Goal: Transaction & Acquisition: Purchase product/service

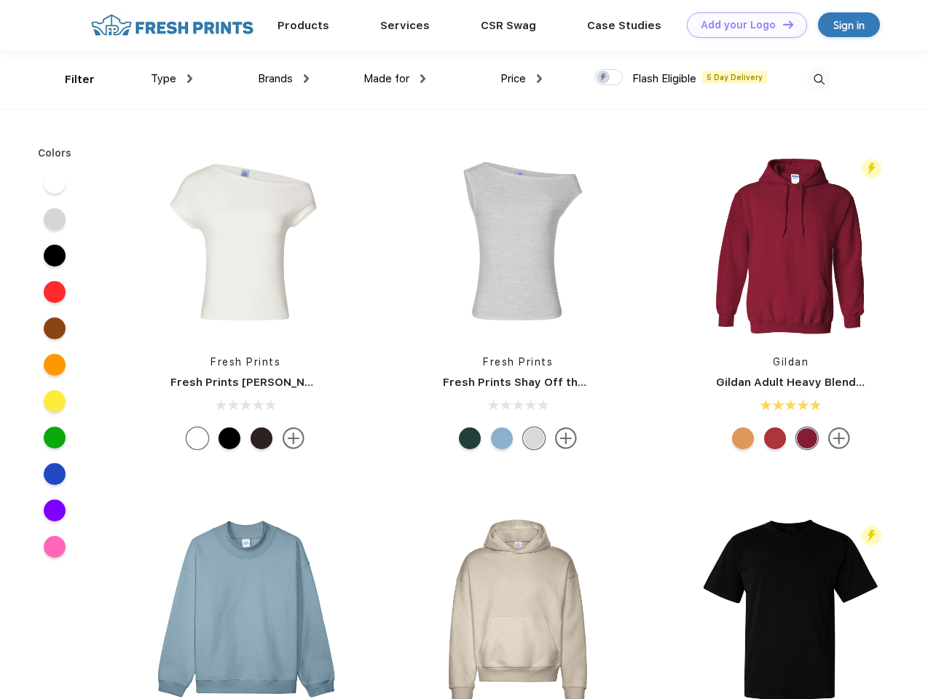
click at [742, 25] on link "Add your Logo Design Tool" at bounding box center [747, 24] width 120 height 25
click at [0, 0] on div "Design Tool" at bounding box center [0, 0] width 0 height 0
click at [782, 24] on link "Add your Logo Design Tool" at bounding box center [747, 24] width 120 height 25
click at [70, 79] on div "Filter" at bounding box center [80, 79] width 30 height 17
click at [172, 79] on span "Type" at bounding box center [163, 78] width 25 height 13
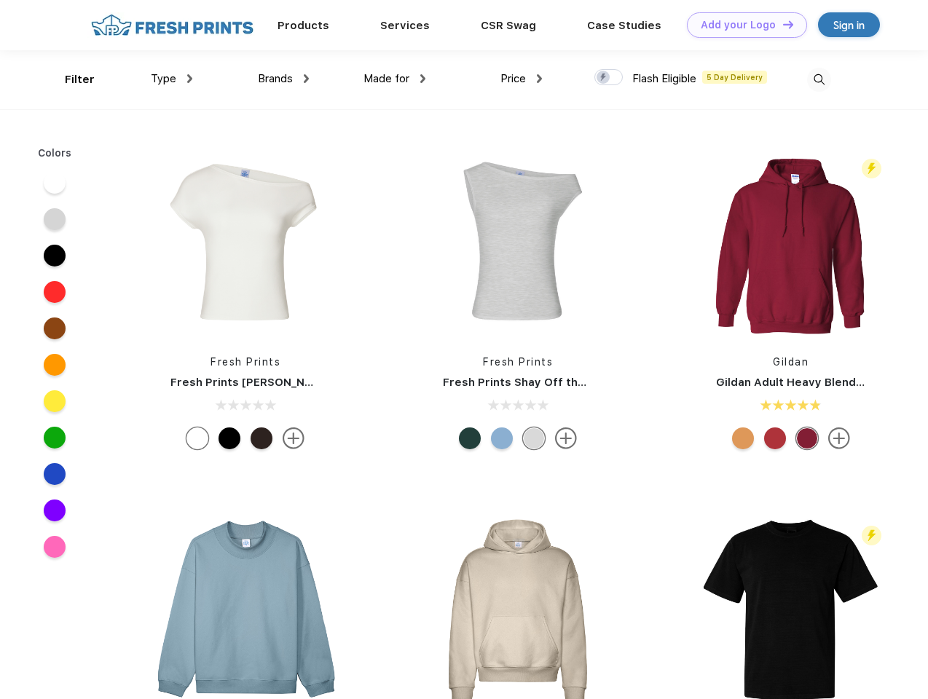
click at [283, 79] on span "Brands" at bounding box center [275, 78] width 35 height 13
click at [395, 79] on span "Made for" at bounding box center [387, 78] width 46 height 13
click at [522, 79] on span "Price" at bounding box center [512, 78] width 25 height 13
click at [609, 78] on div at bounding box center [608, 77] width 28 height 16
click at [604, 78] on input "checkbox" at bounding box center [598, 72] width 9 height 9
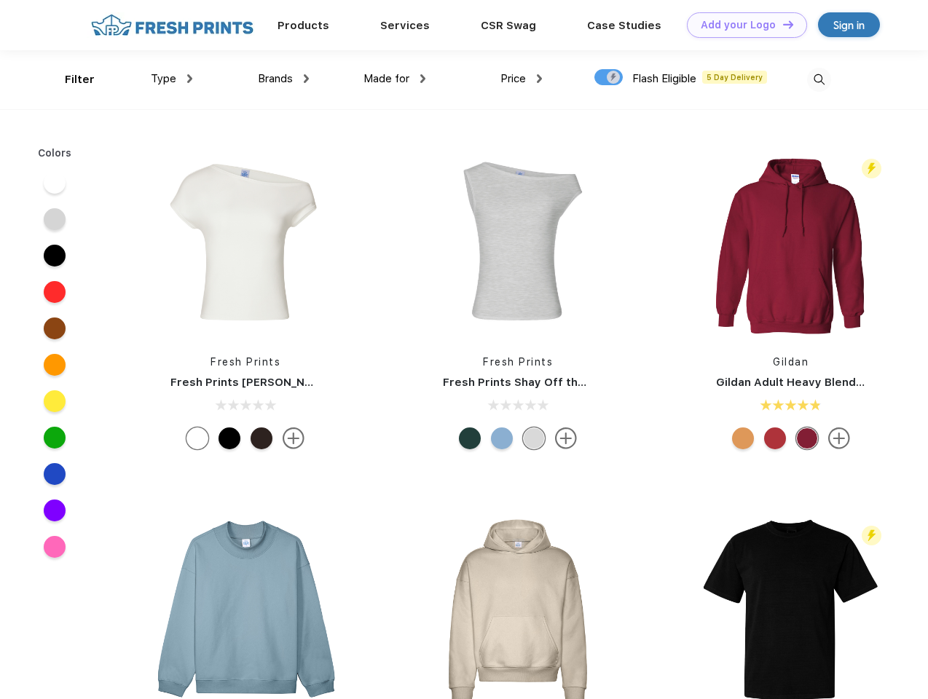
click at [819, 79] on img at bounding box center [819, 80] width 24 height 24
